Goal: Task Accomplishment & Management: Complete application form

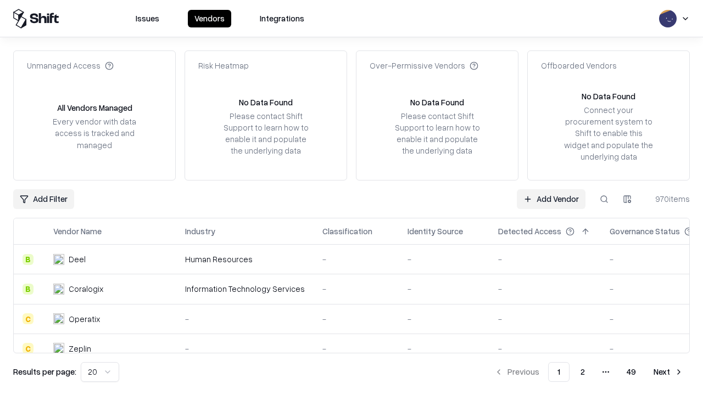
click at [551, 199] on link "Add Vendor" at bounding box center [551, 199] width 69 height 20
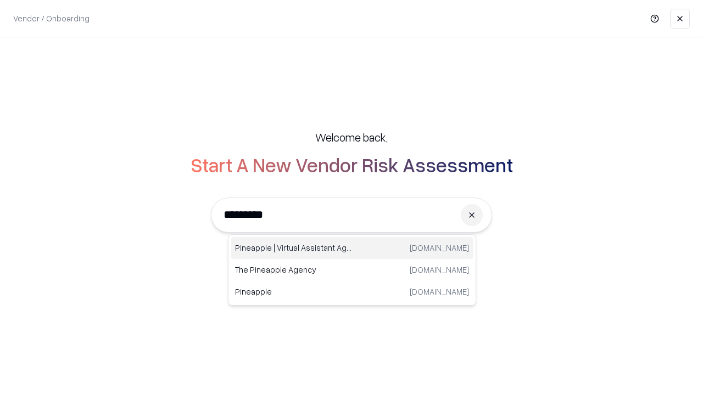
click at [352, 248] on div "Pineapple | Virtual Assistant Agency [DOMAIN_NAME]" at bounding box center [352, 248] width 243 height 22
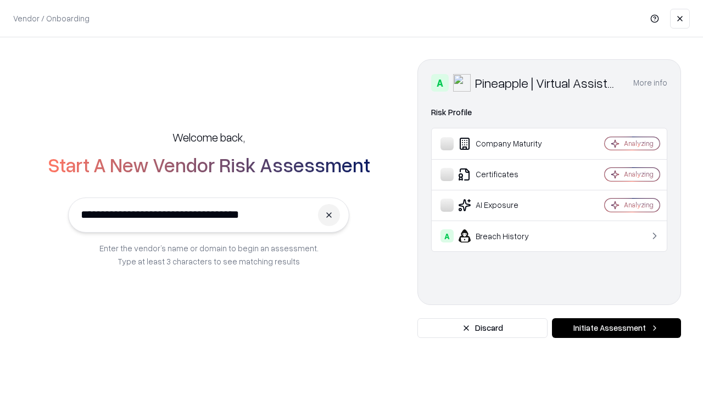
type input "**********"
click at [616, 328] on button "Initiate Assessment" at bounding box center [616, 328] width 129 height 20
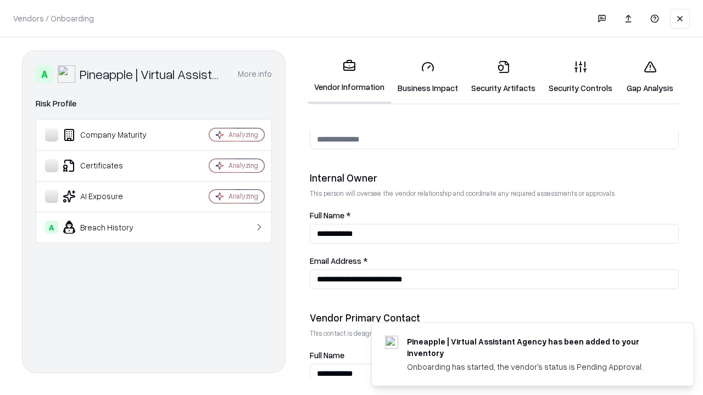
scroll to position [569, 0]
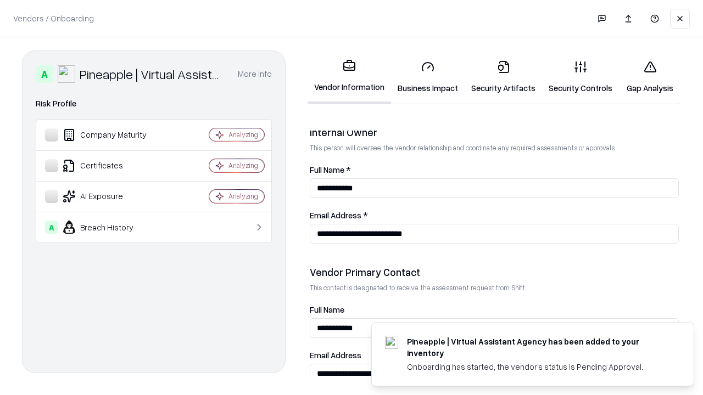
click at [428, 77] on link "Business Impact" at bounding box center [428, 77] width 74 height 51
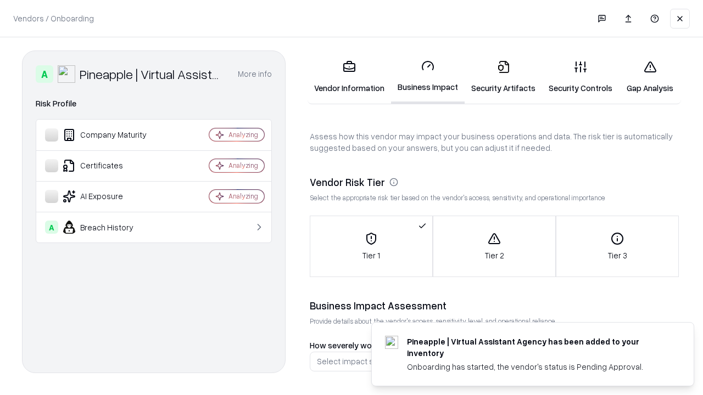
click at [503, 77] on link "Security Artifacts" at bounding box center [502, 77] width 77 height 51
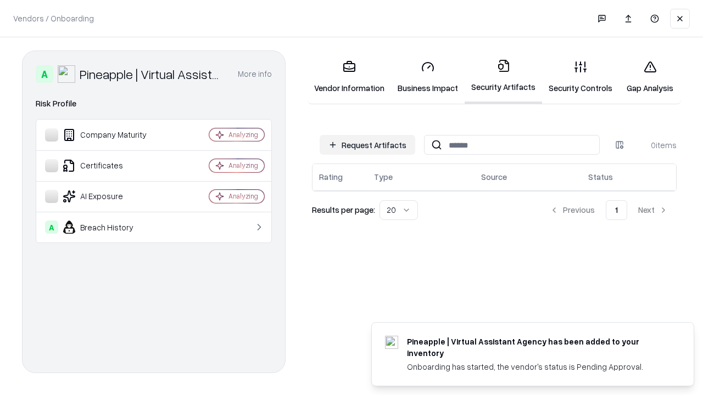
click at [367, 145] on button "Request Artifacts" at bounding box center [367, 145] width 96 height 20
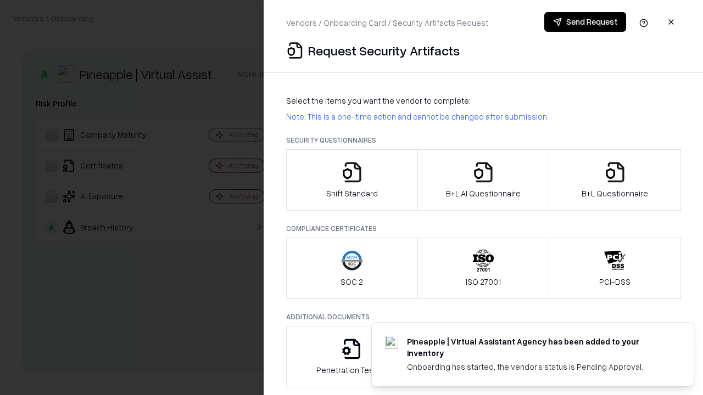
click at [351, 180] on icon "button" at bounding box center [352, 172] width 22 height 22
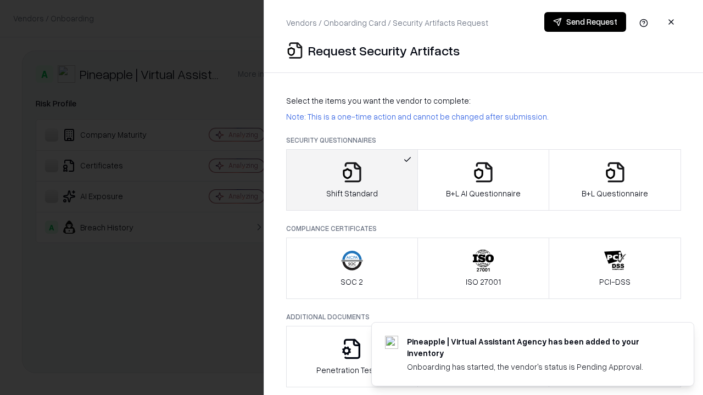
click at [585, 22] on button "Send Request" at bounding box center [585, 22] width 82 height 20
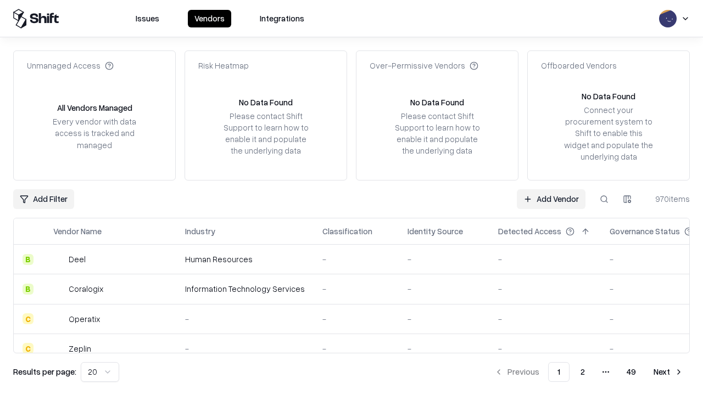
click at [604, 199] on button at bounding box center [604, 199] width 20 height 20
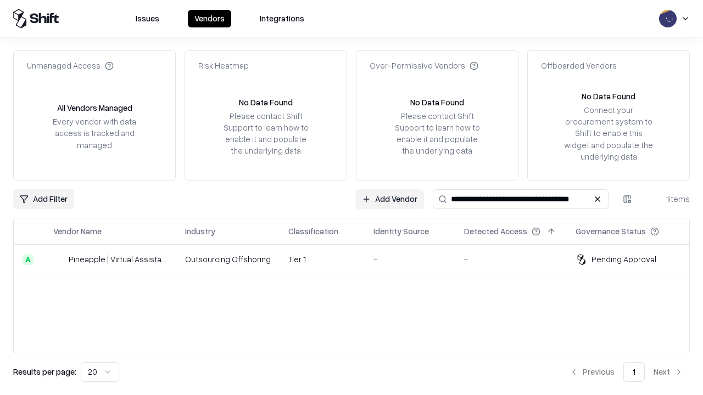
type input "**********"
click at [358, 259] on td "Tier 1" at bounding box center [321, 260] width 85 height 30
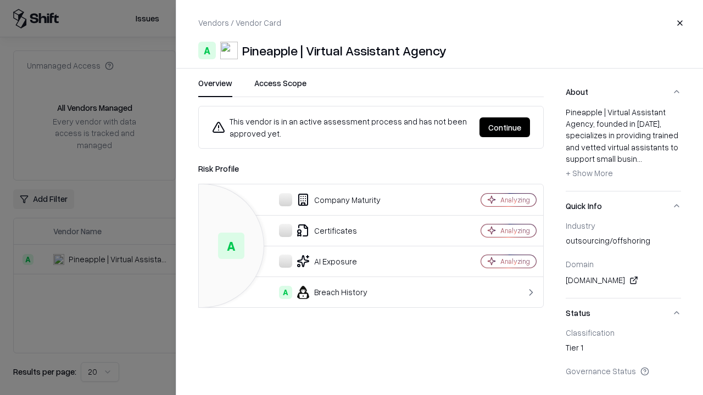
click at [504, 127] on button "Continue" at bounding box center [504, 127] width 50 height 20
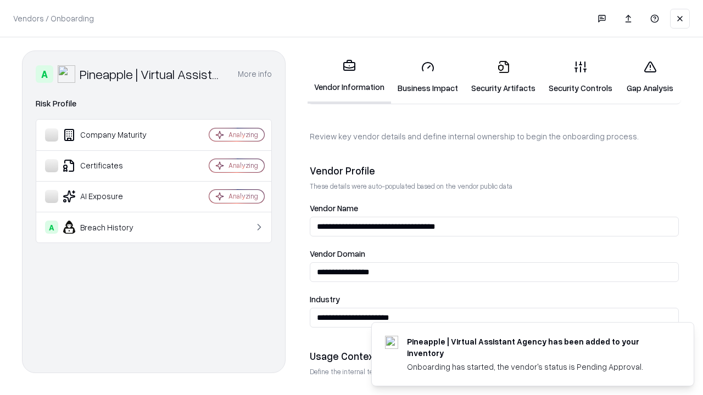
click at [503, 77] on link "Security Artifacts" at bounding box center [502, 77] width 77 height 51
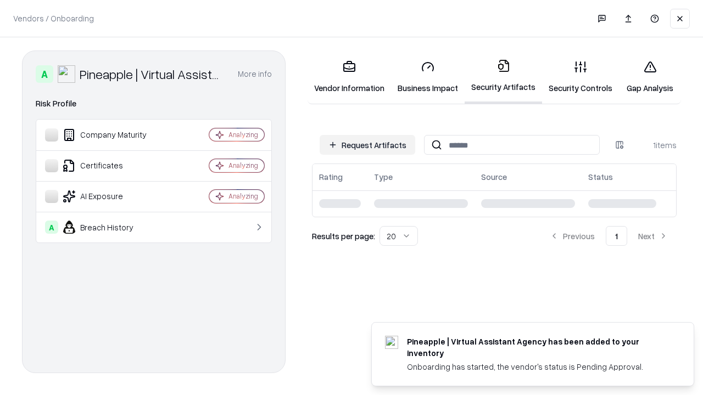
click at [649, 77] on link "Gap Analysis" at bounding box center [650, 77] width 62 height 51
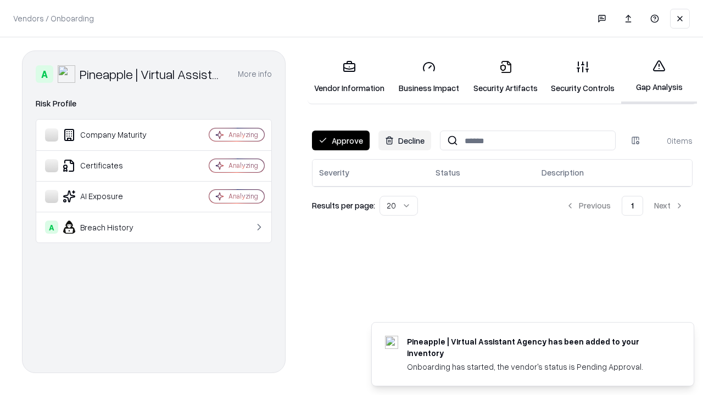
click at [340, 141] on button "Approve" at bounding box center [341, 141] width 58 height 20
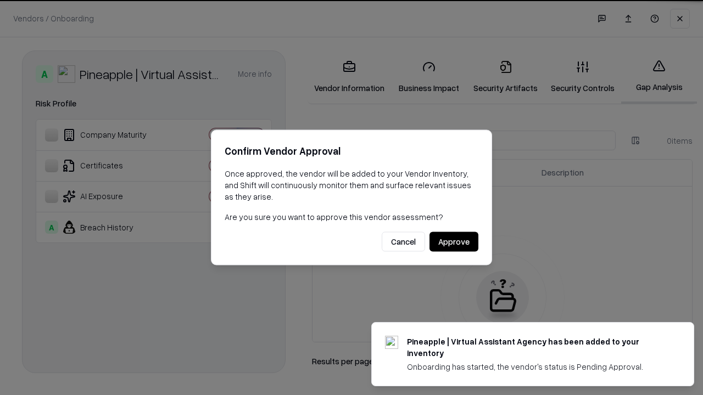
click at [453, 242] on button "Approve" at bounding box center [453, 242] width 49 height 20
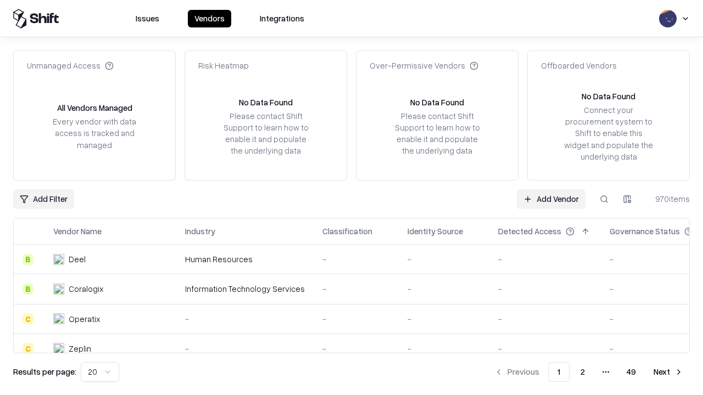
type input "**********"
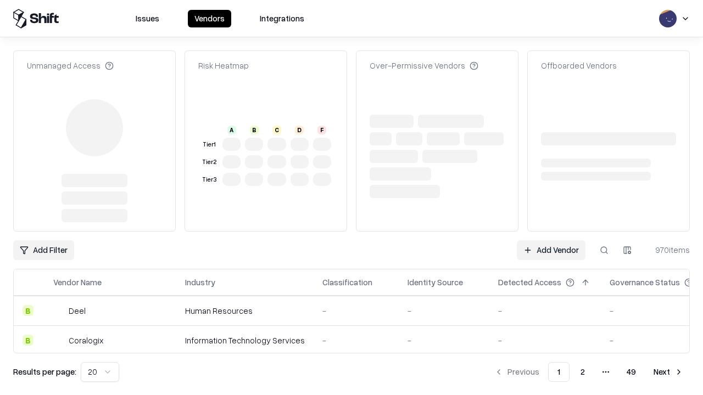
click at [551, 240] on link "Add Vendor" at bounding box center [551, 250] width 69 height 20
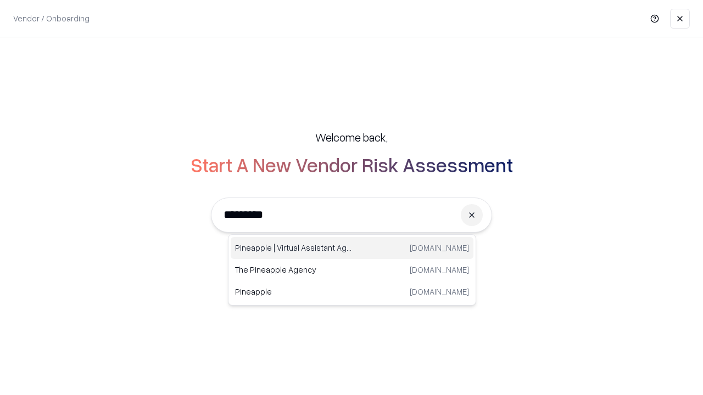
click at [352, 248] on div "Pineapple | Virtual Assistant Agency trypineapple.com" at bounding box center [352, 248] width 243 height 22
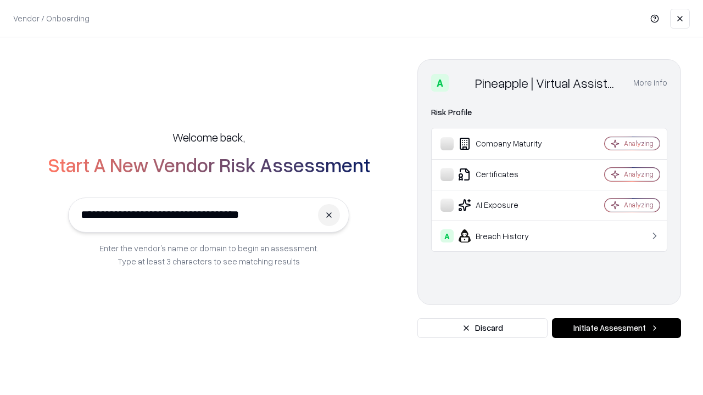
type input "**********"
click at [616, 328] on button "Initiate Assessment" at bounding box center [616, 328] width 129 height 20
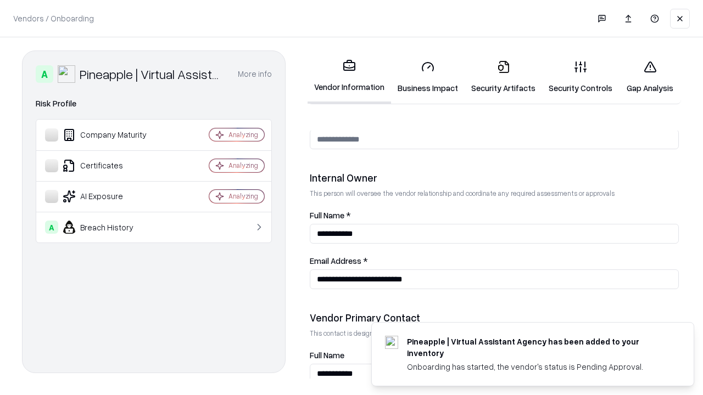
scroll to position [569, 0]
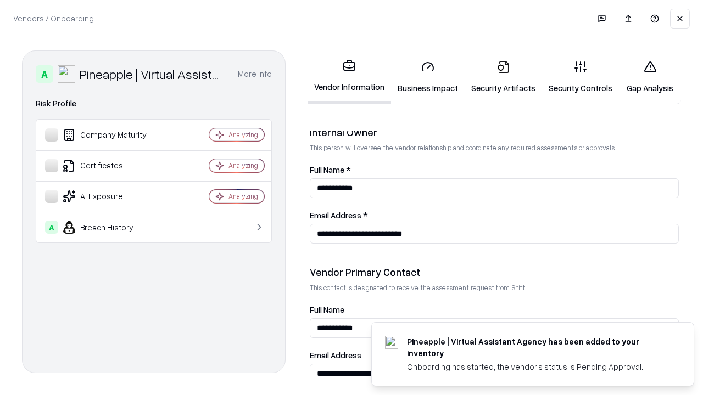
click at [649, 77] on link "Gap Analysis" at bounding box center [650, 77] width 62 height 51
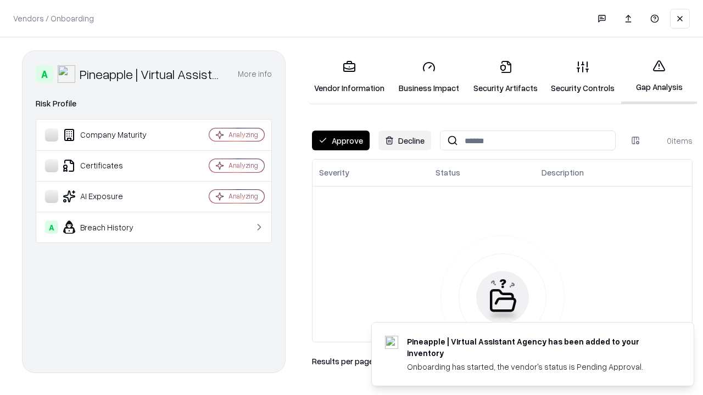
click at [340, 141] on button "Approve" at bounding box center [341, 141] width 58 height 20
